Goal: Information Seeking & Learning: Understand process/instructions

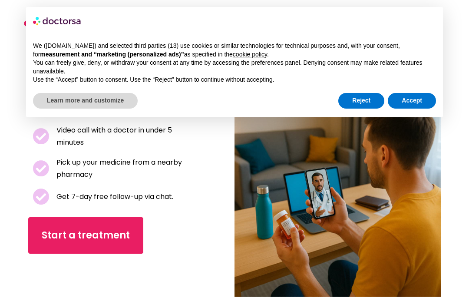
scroll to position [16, 0]
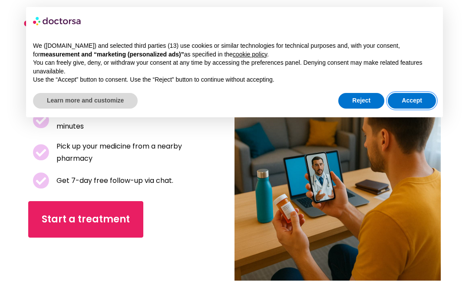
click at [419, 98] on button "Accept" at bounding box center [412, 101] width 48 height 16
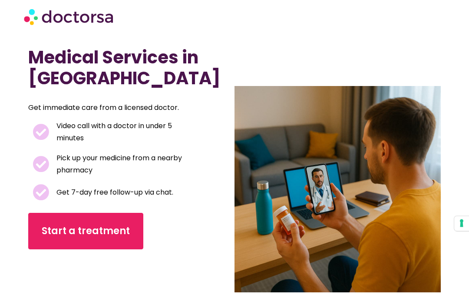
scroll to position [0, 0]
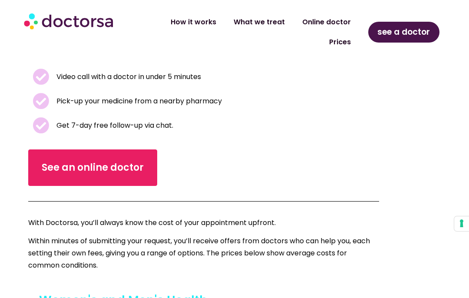
scroll to position [226, 0]
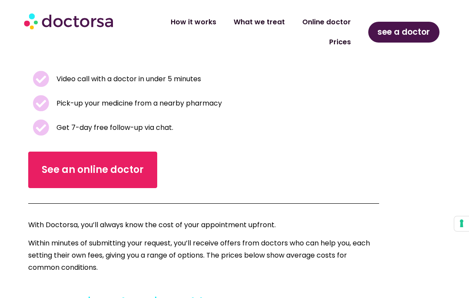
click at [205, 20] on link "How it works" at bounding box center [193, 22] width 63 height 20
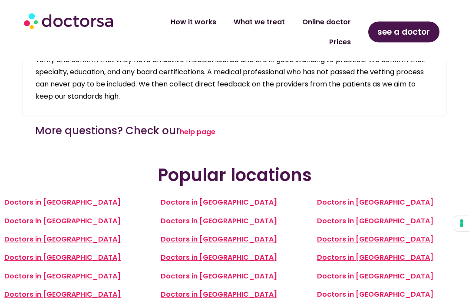
scroll to position [1817, 0]
click at [207, 127] on link "help page" at bounding box center [198, 132] width 36 height 10
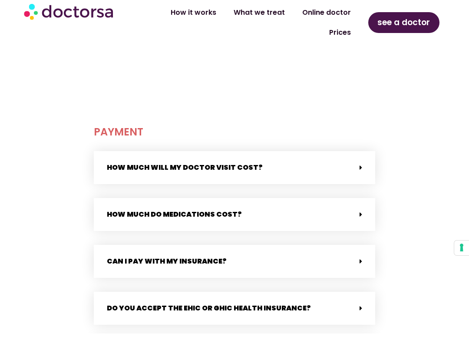
scroll to position [270, 0]
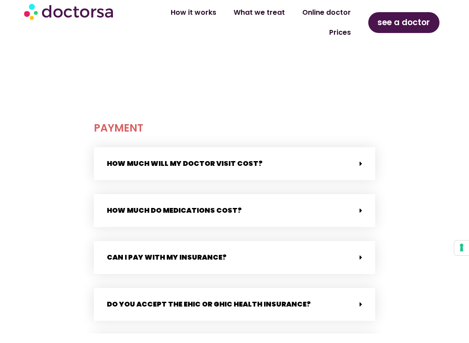
click at [360, 170] on icon at bounding box center [361, 173] width 3 height 7
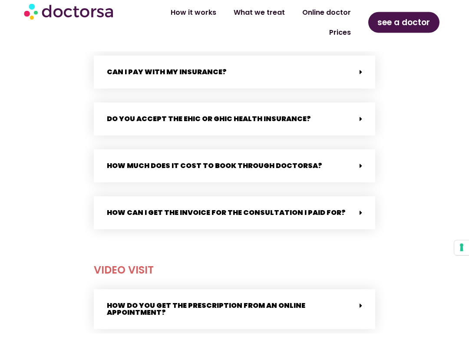
scroll to position [513, 0]
click at [362, 172] on icon at bounding box center [361, 175] width 3 height 7
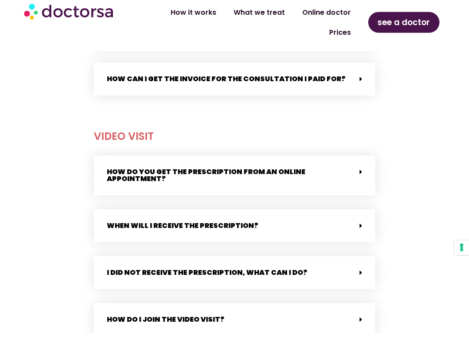
scroll to position [699, 0]
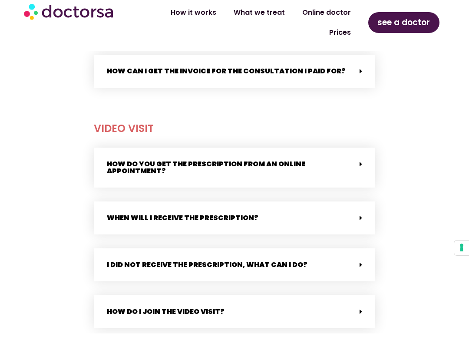
click at [305, 169] on link "How do you get the prescription from an online appointment?" at bounding box center [206, 177] width 199 height 17
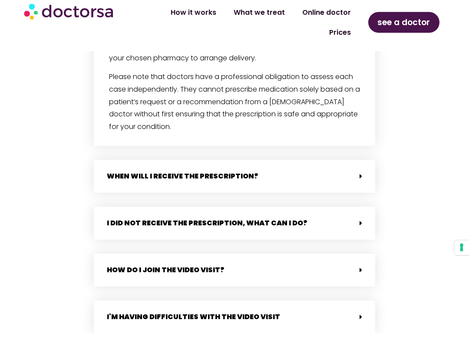
click at [341, 170] on div "When will i receive the prescription?" at bounding box center [235, 186] width 282 height 33
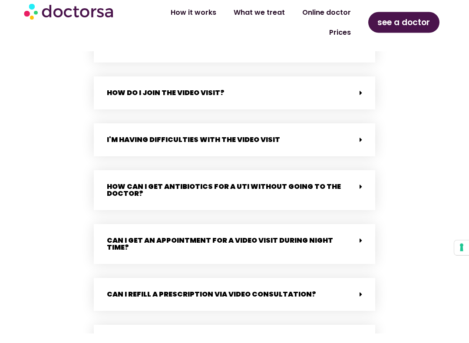
scroll to position [1198, 0]
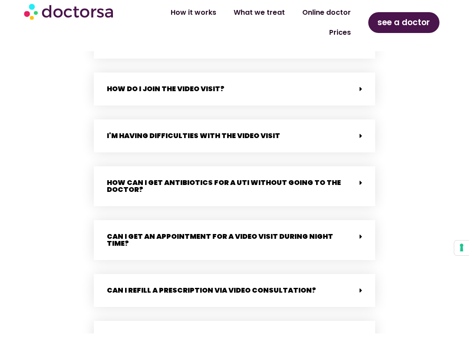
click at [349, 82] on div "How do I join the video visit?" at bounding box center [235, 98] width 282 height 33
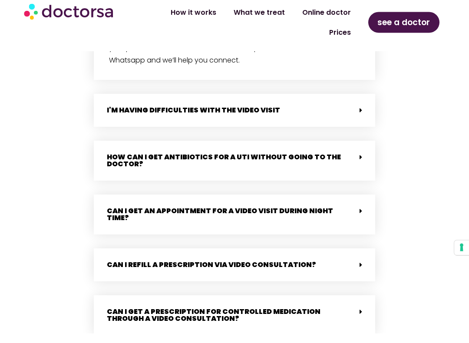
scroll to position [1553, 0]
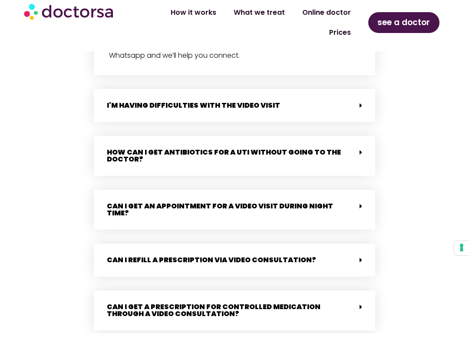
click at [349, 146] on div "How can I get antibiotics for a UTI without going to the doctor?" at bounding box center [235, 166] width 282 height 40
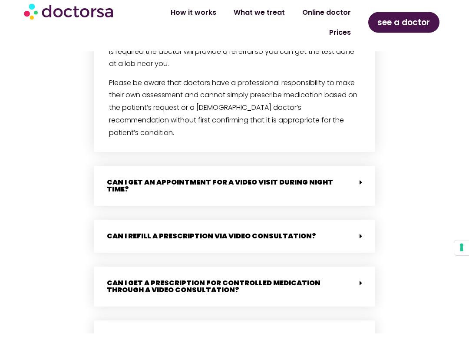
scroll to position [1758, 0]
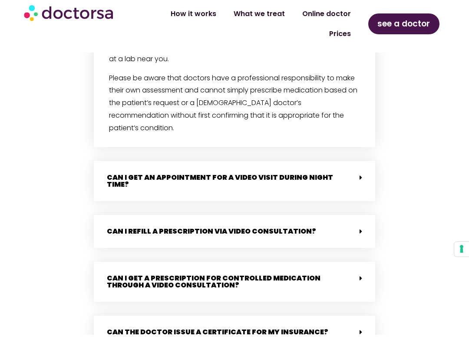
click at [355, 183] on span at bounding box center [358, 186] width 7 height 7
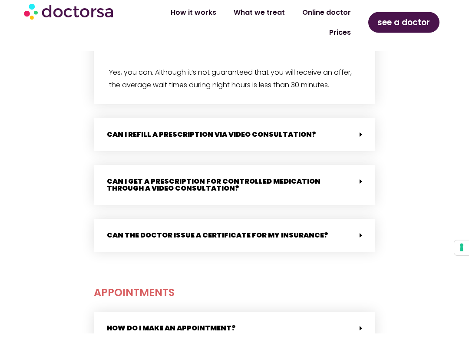
click at [340, 229] on div "Can the doctor issue a certificate for my insurance?" at bounding box center [235, 245] width 282 height 33
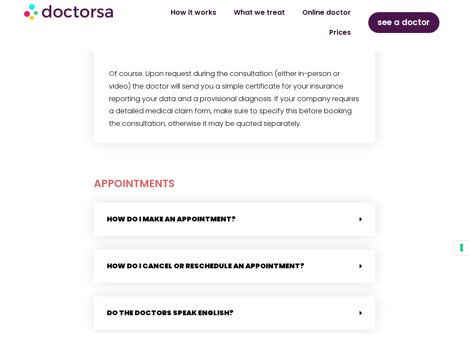
scroll to position [2091, 0]
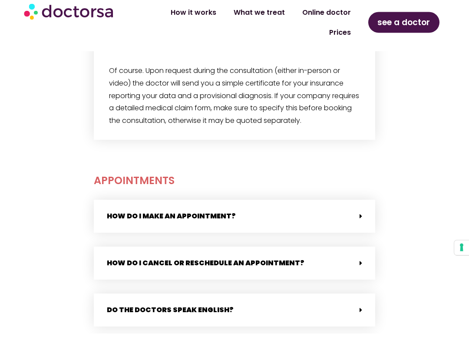
click at [352, 210] on div "How do I make an appointment?" at bounding box center [235, 226] width 282 height 33
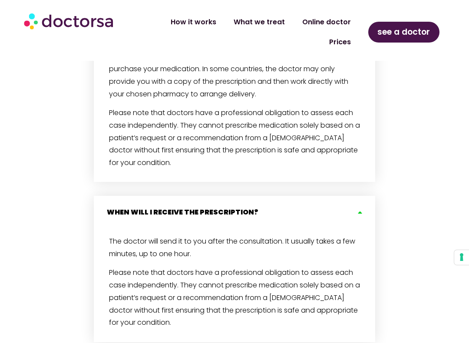
scroll to position [925, 0]
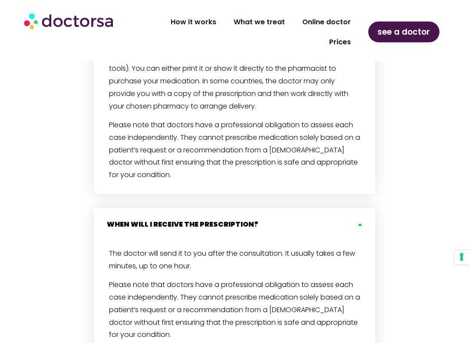
click at [422, 32] on span "see a doctor" at bounding box center [404, 32] width 53 height 14
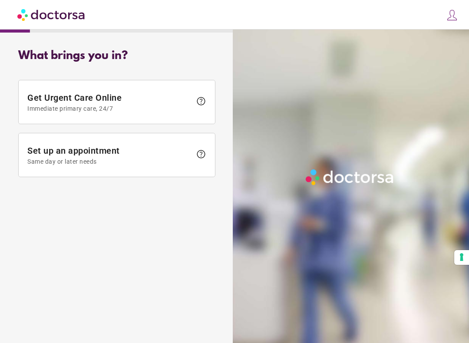
click at [182, 104] on span "Get Urgent Care Online Immediate primary care, 24/7" at bounding box center [109, 103] width 164 height 20
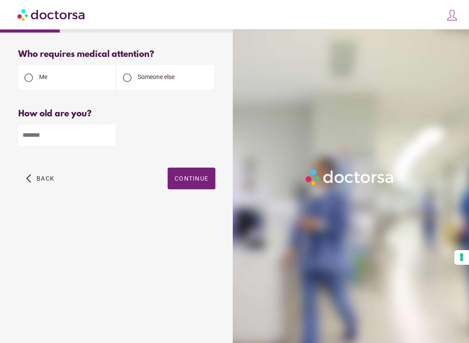
click at [183, 76] on div "Someone else" at bounding box center [165, 77] width 97 height 24
click at [175, 78] on span "Someone else" at bounding box center [156, 76] width 37 height 7
